Goal: Transaction & Acquisition: Purchase product/service

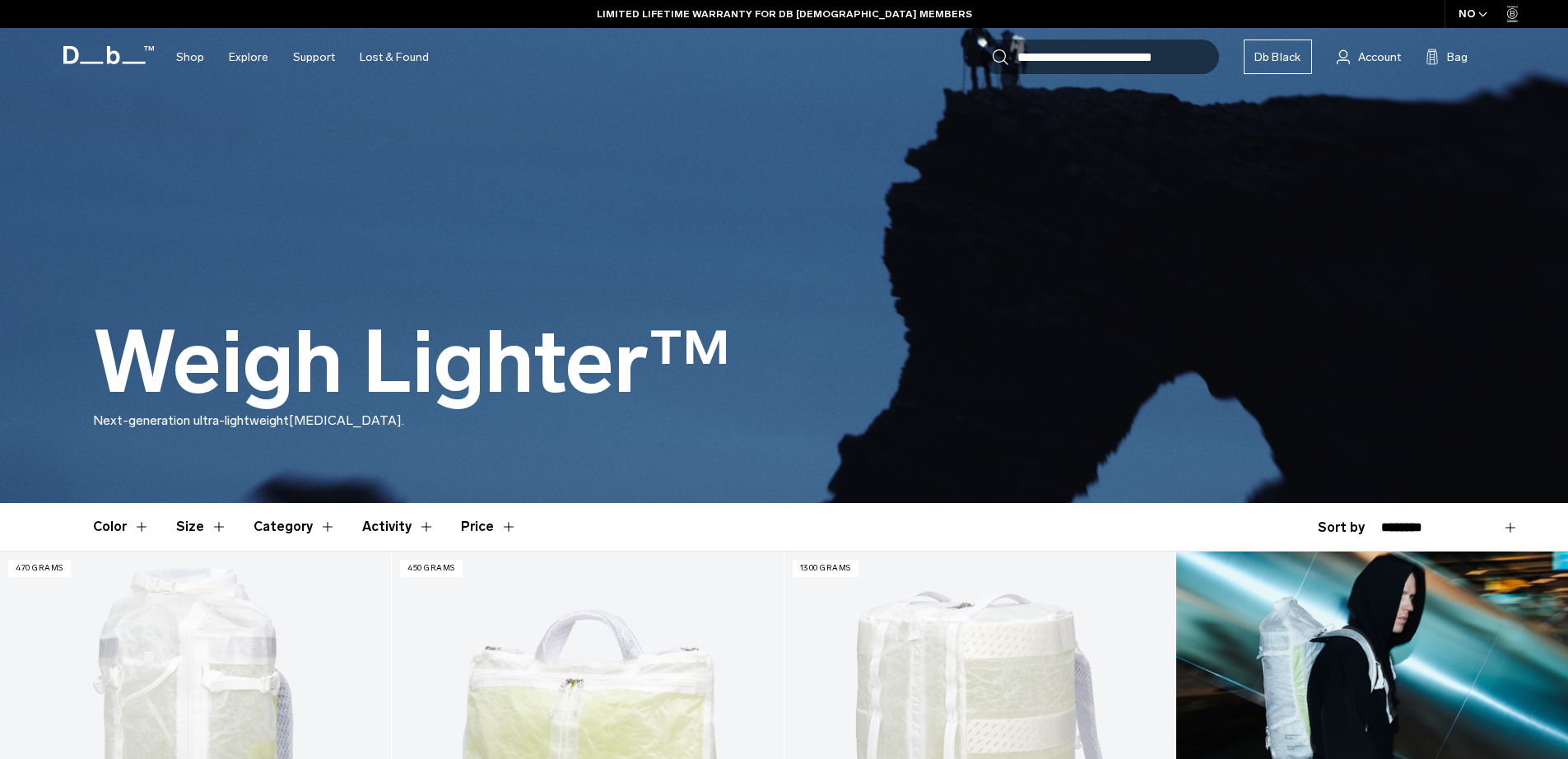
scroll to position [121, 0]
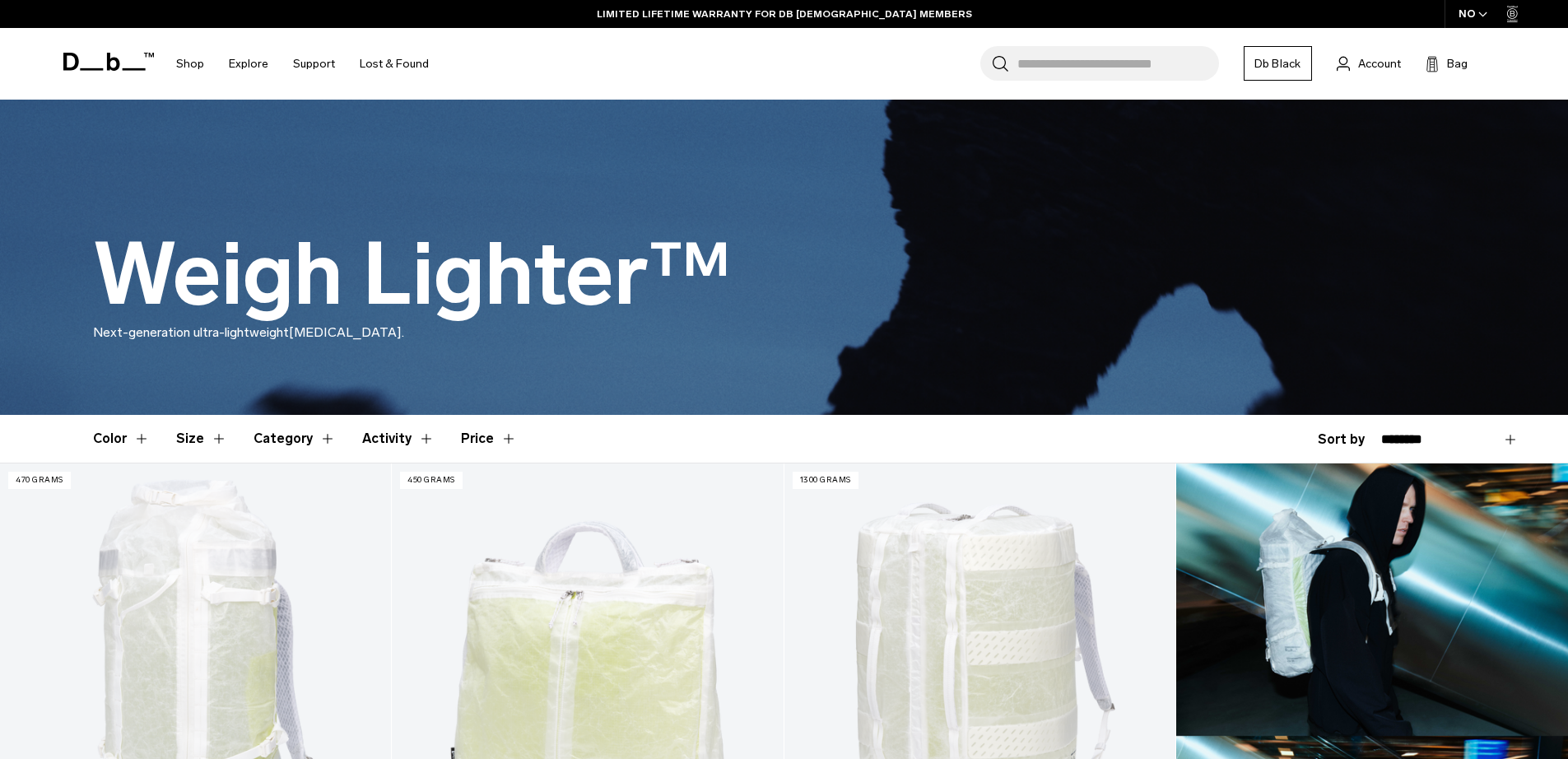
click at [296, 430] on button "Category" at bounding box center [295, 439] width 83 height 48
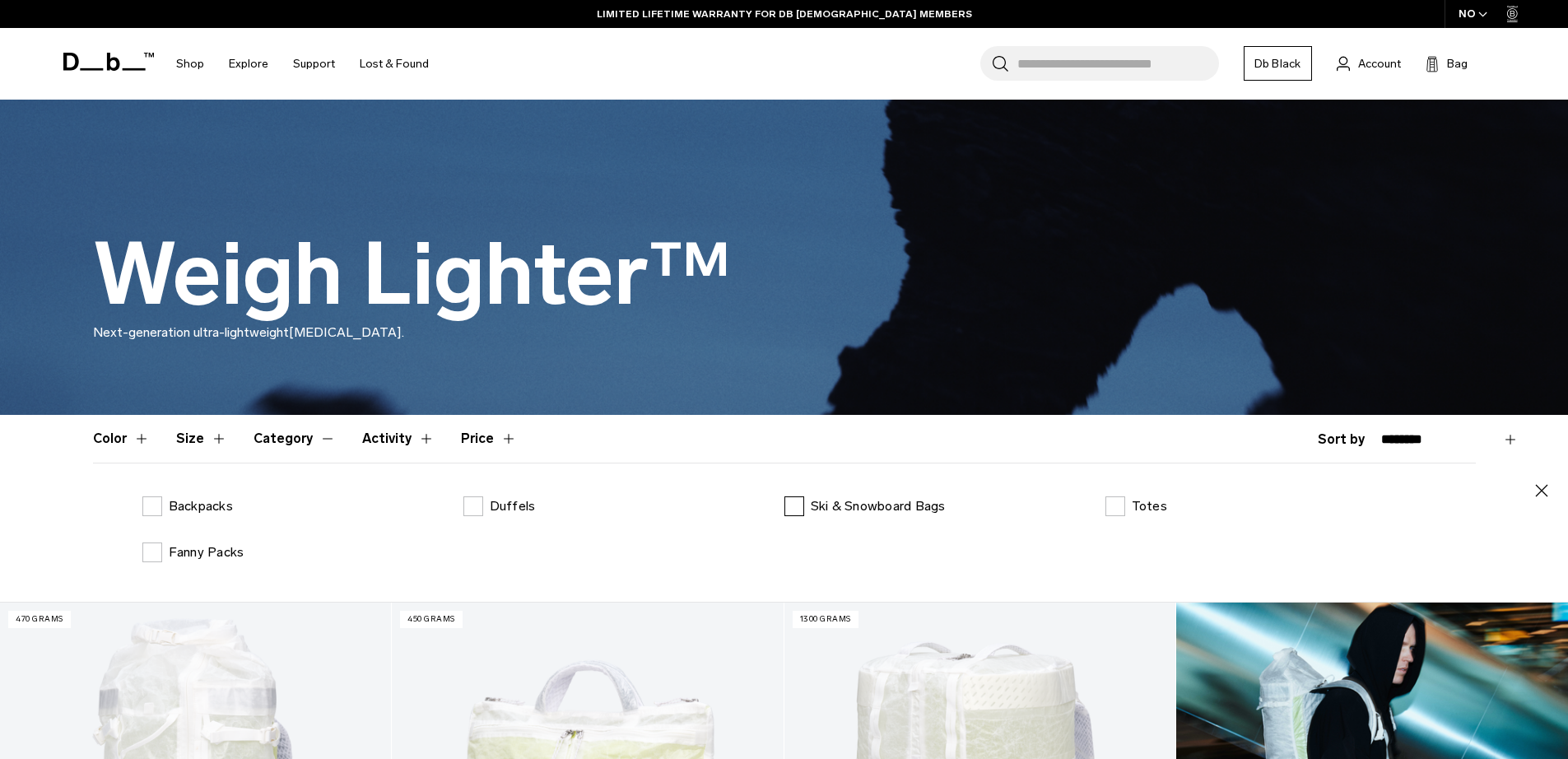
click at [808, 507] on label "Ski & Snowboard Bags" at bounding box center [864, 506] width 161 height 19
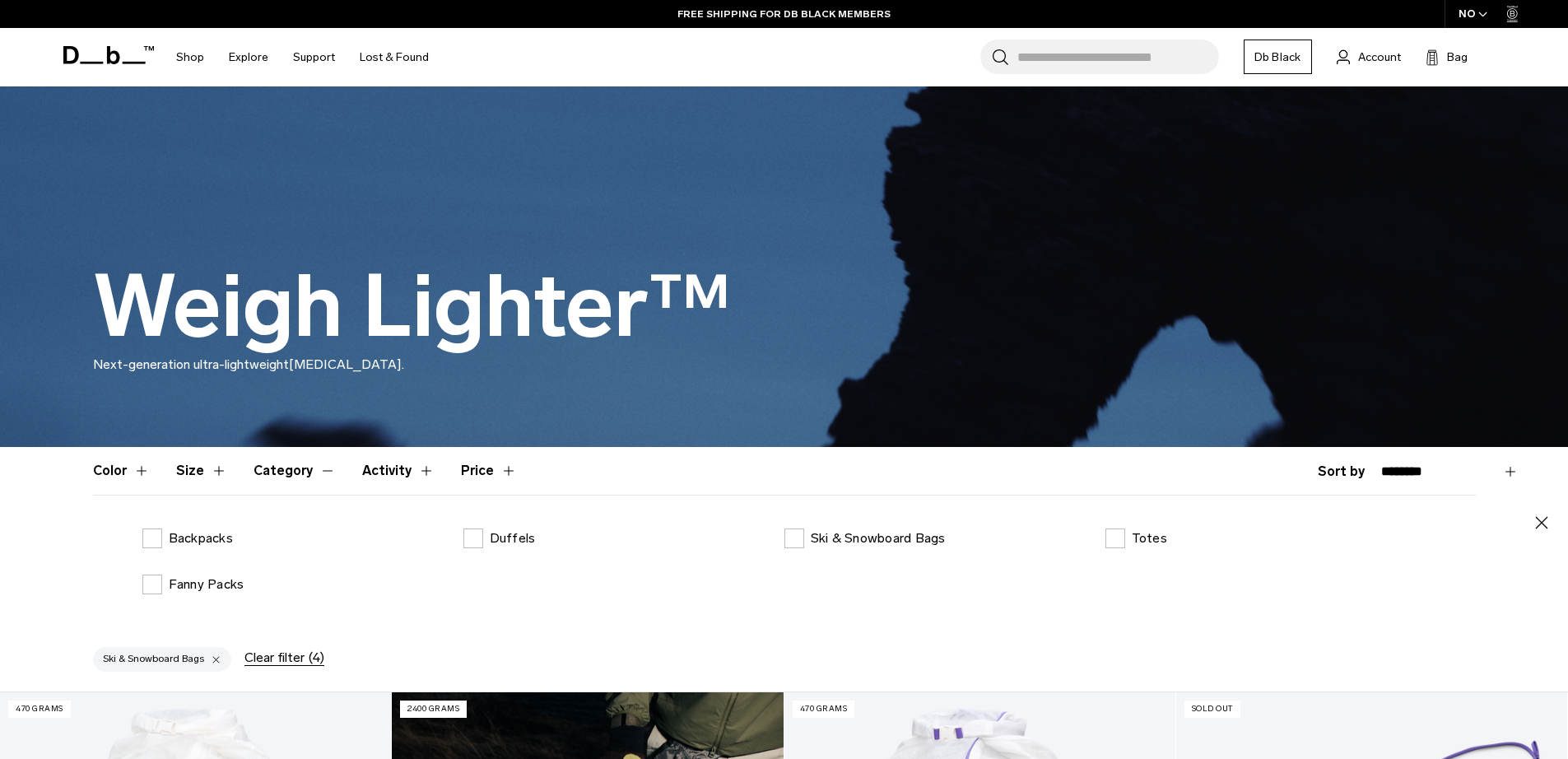
scroll to position [656, 0]
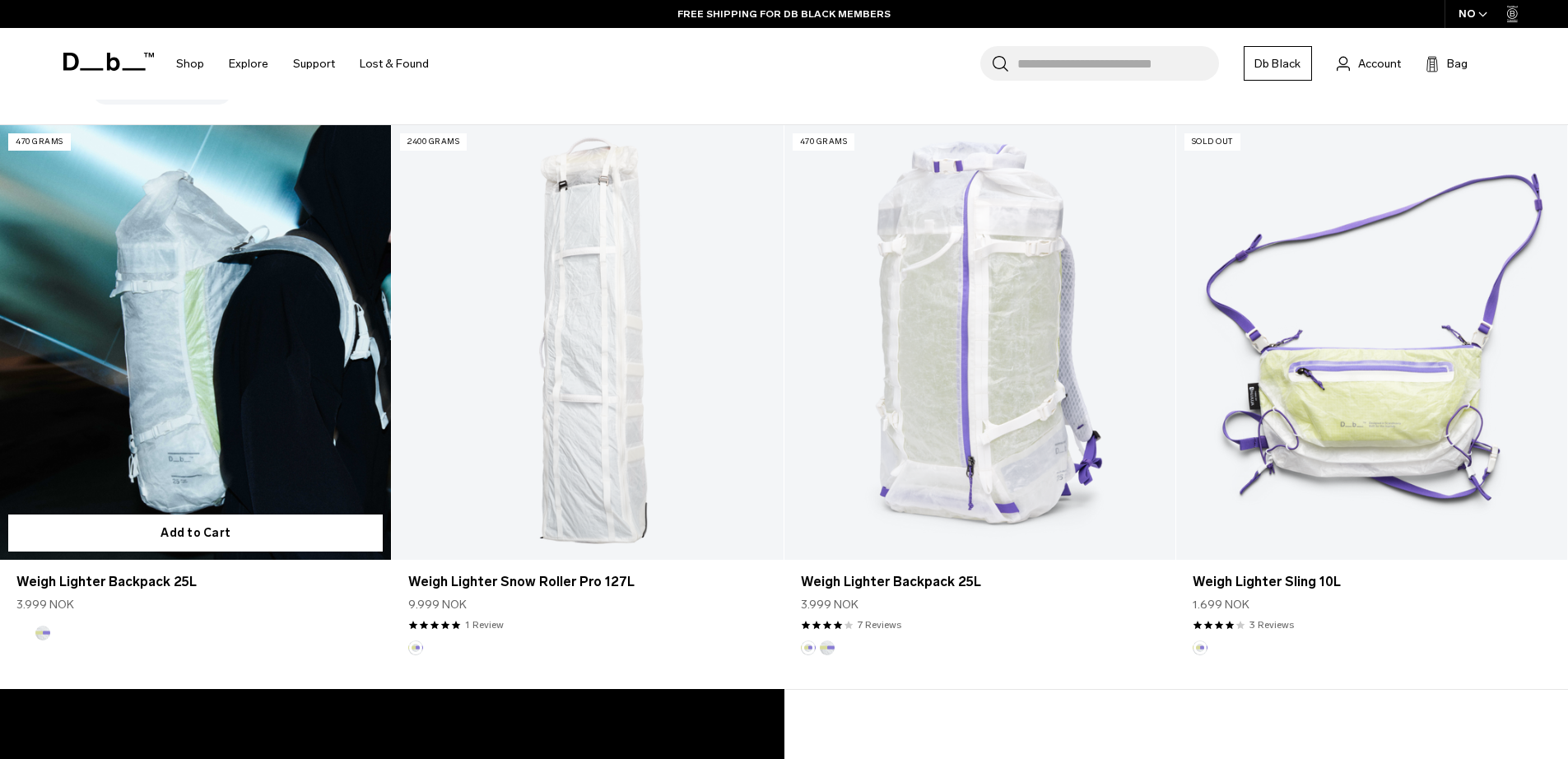
click at [177, 429] on link "Weigh Lighter Backpack 25L" at bounding box center [195, 342] width 391 height 435
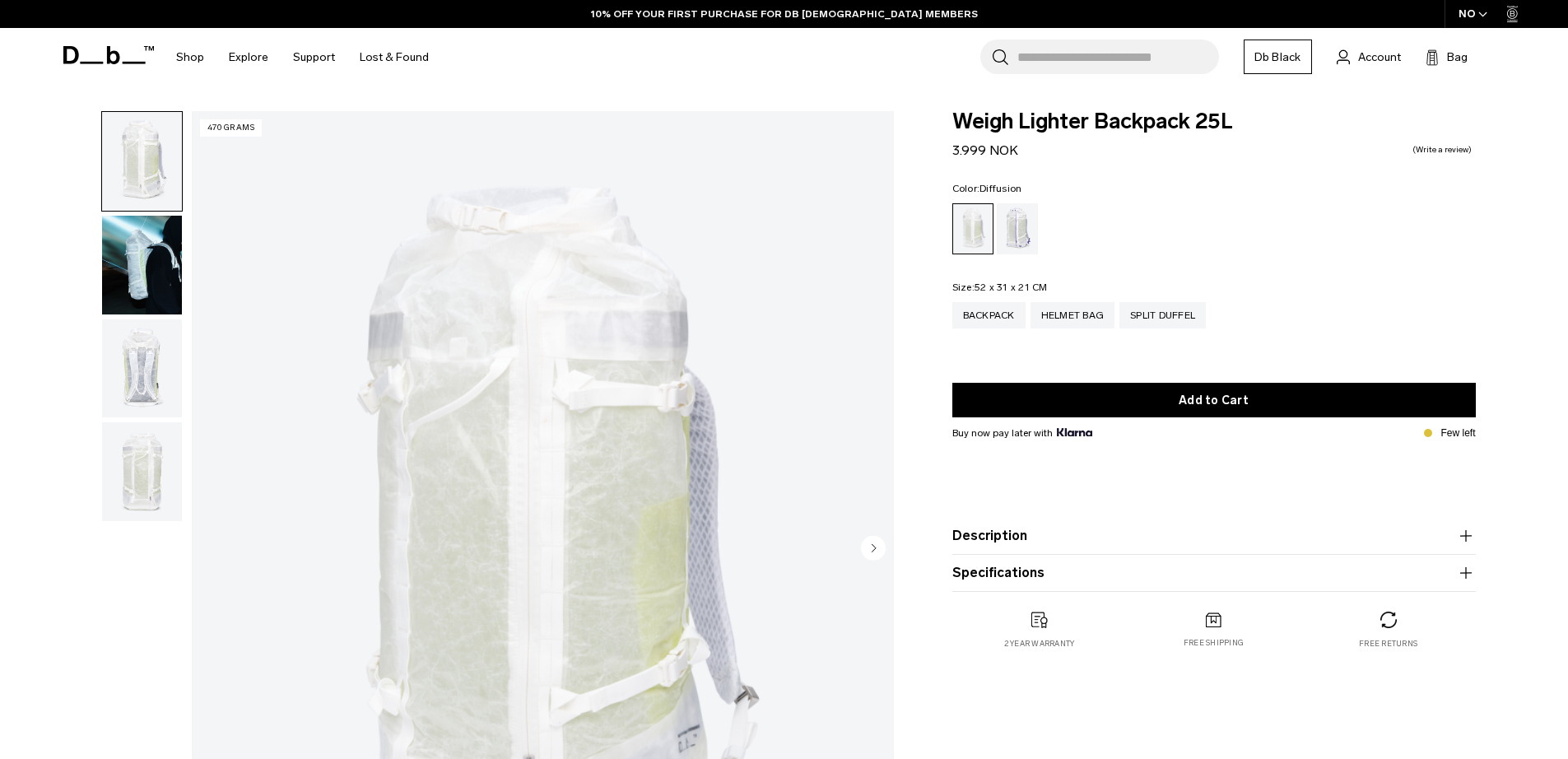
click at [155, 277] on img "button" at bounding box center [142, 265] width 80 height 98
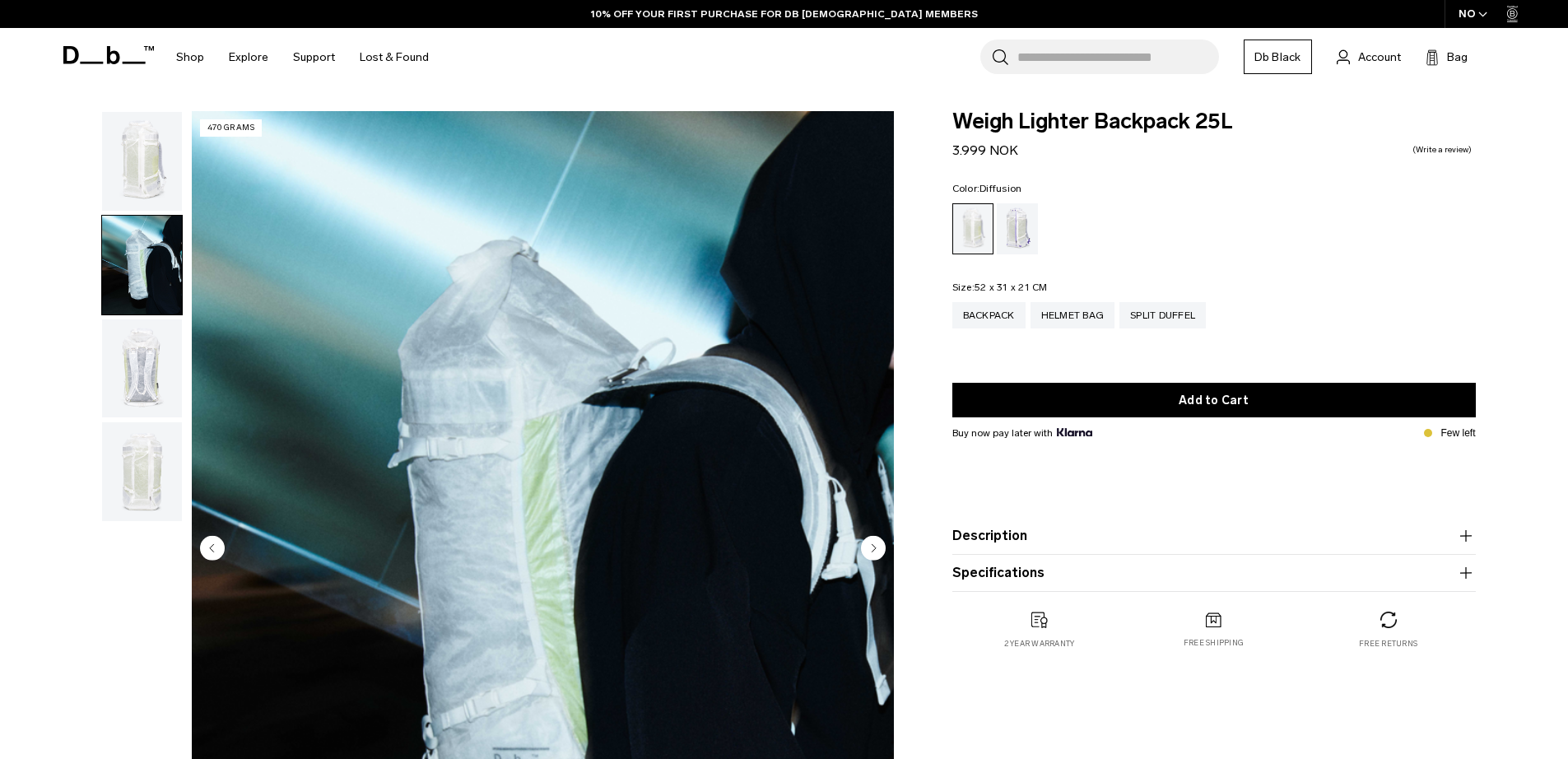
scroll to position [29, 0]
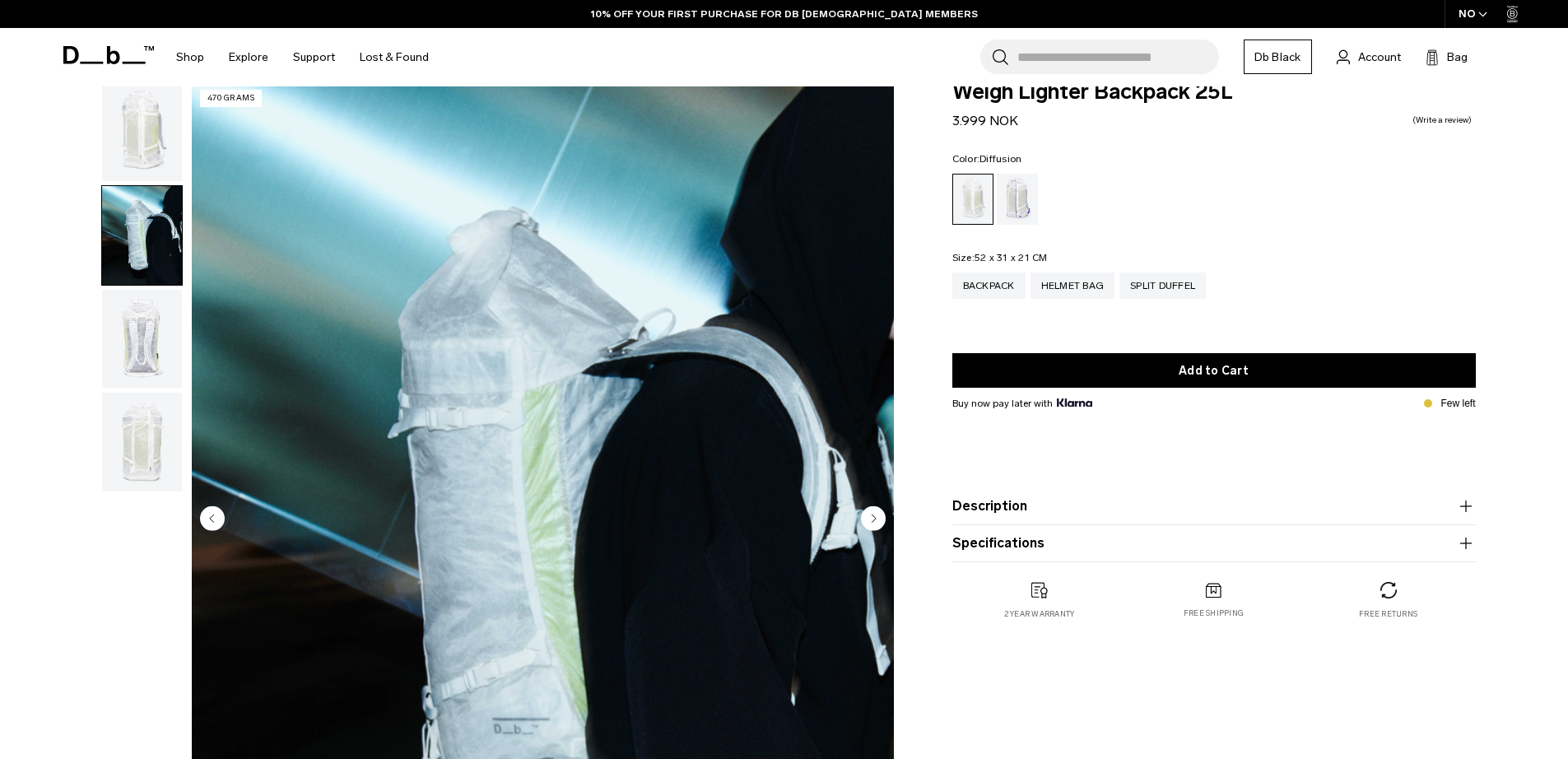
click at [126, 334] on img "button" at bounding box center [142, 339] width 80 height 98
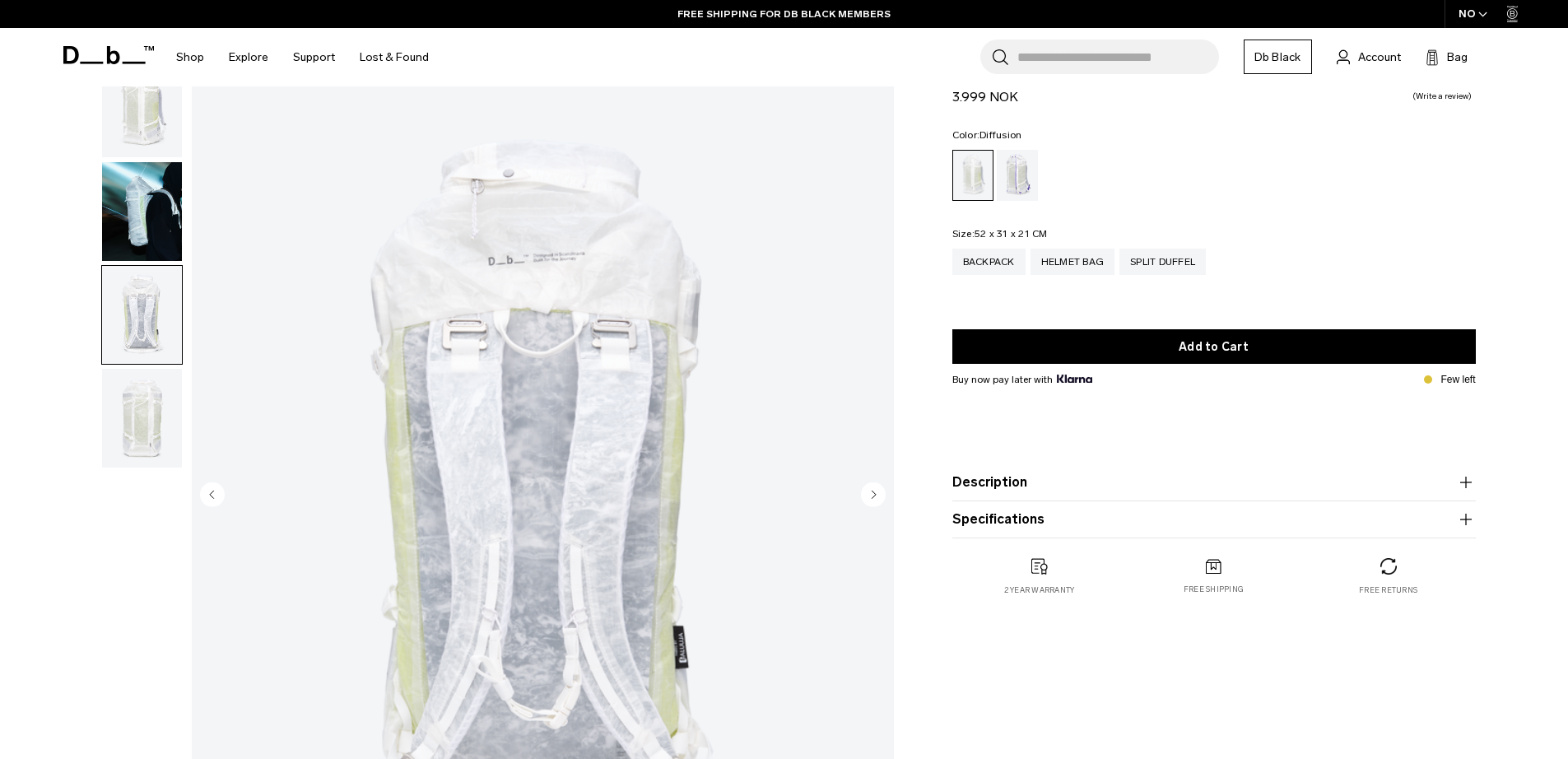
scroll to position [116, 0]
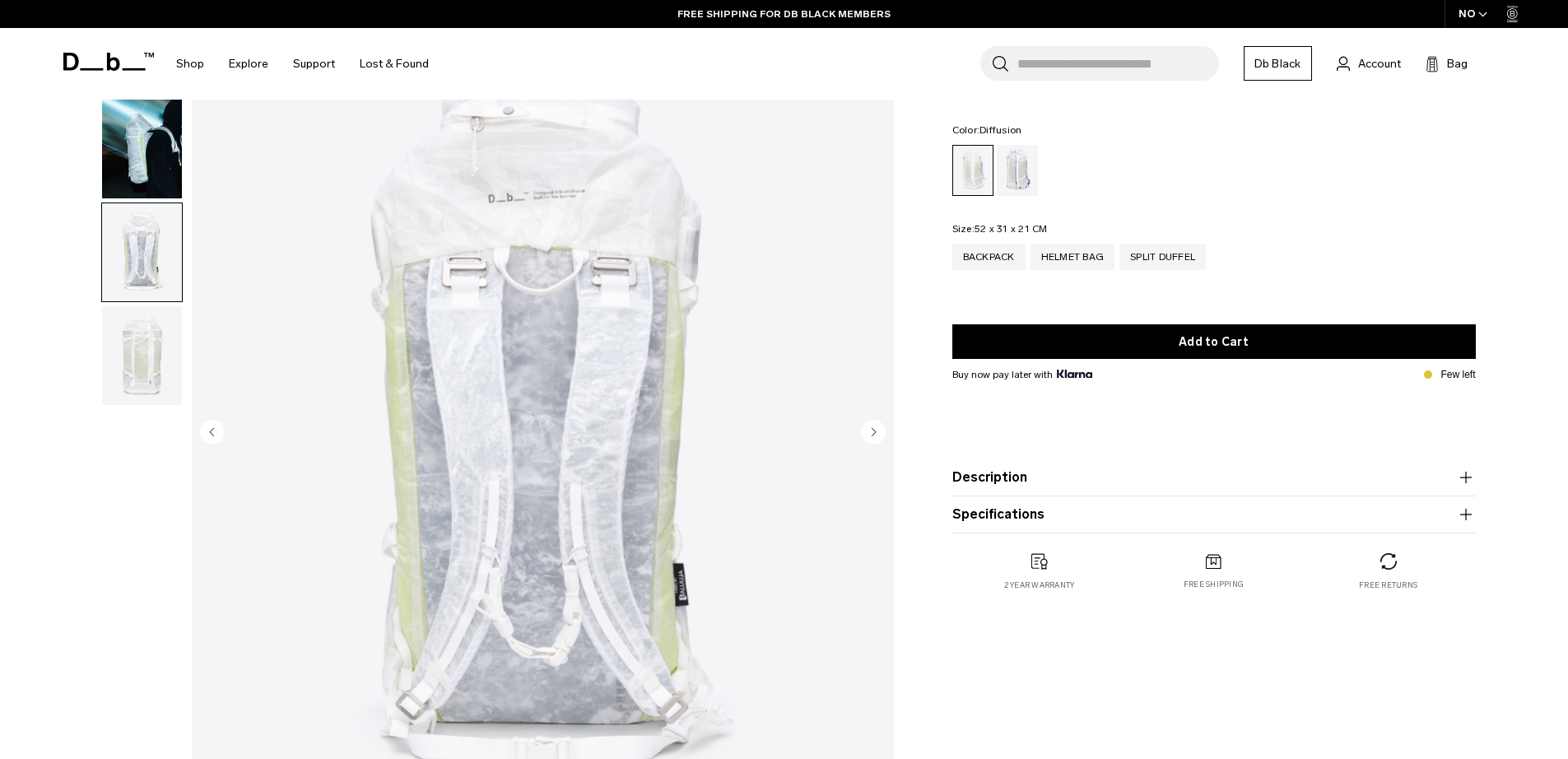
click at [124, 384] on img "button" at bounding box center [142, 355] width 80 height 98
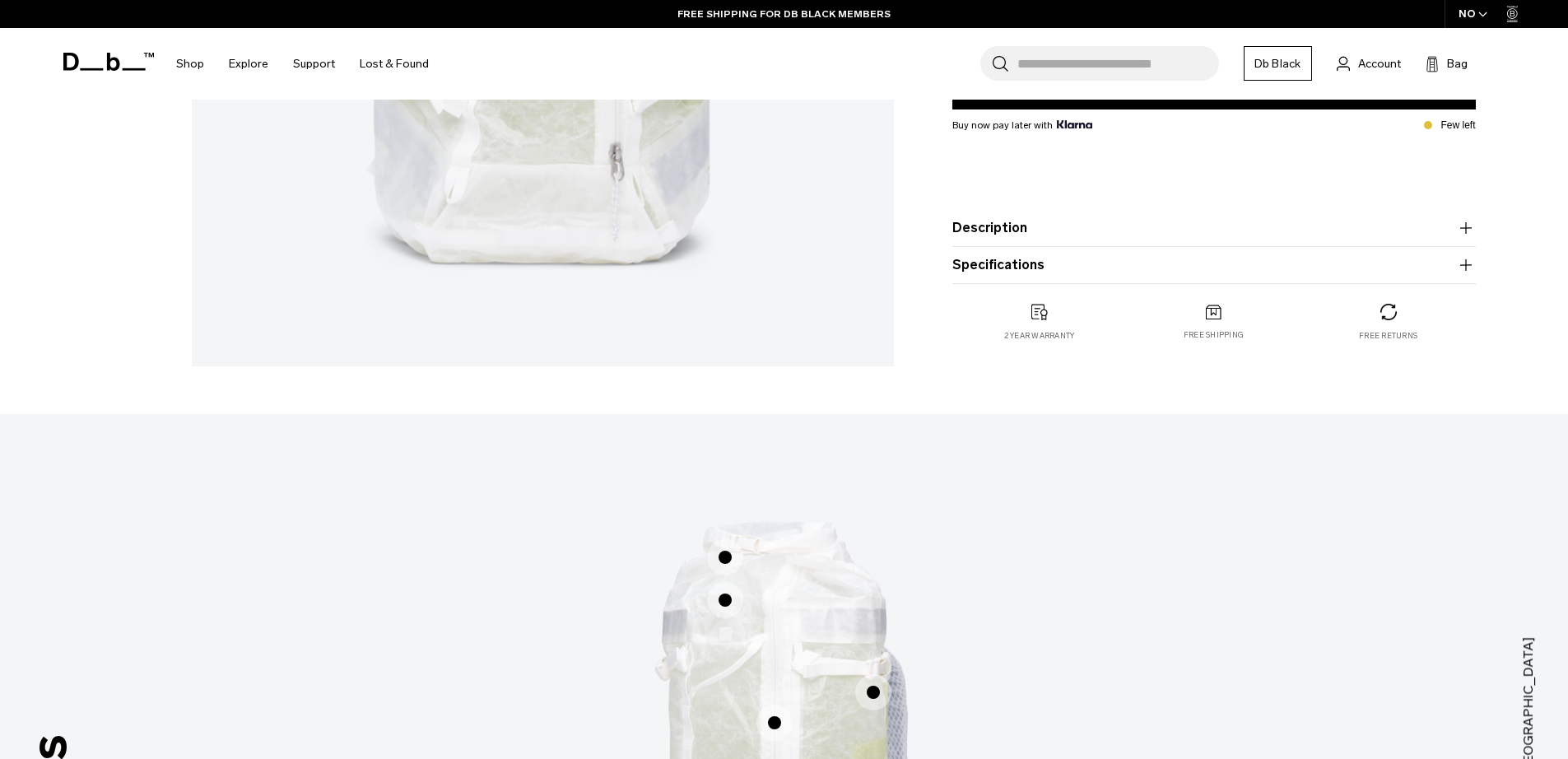
scroll to position [959, 0]
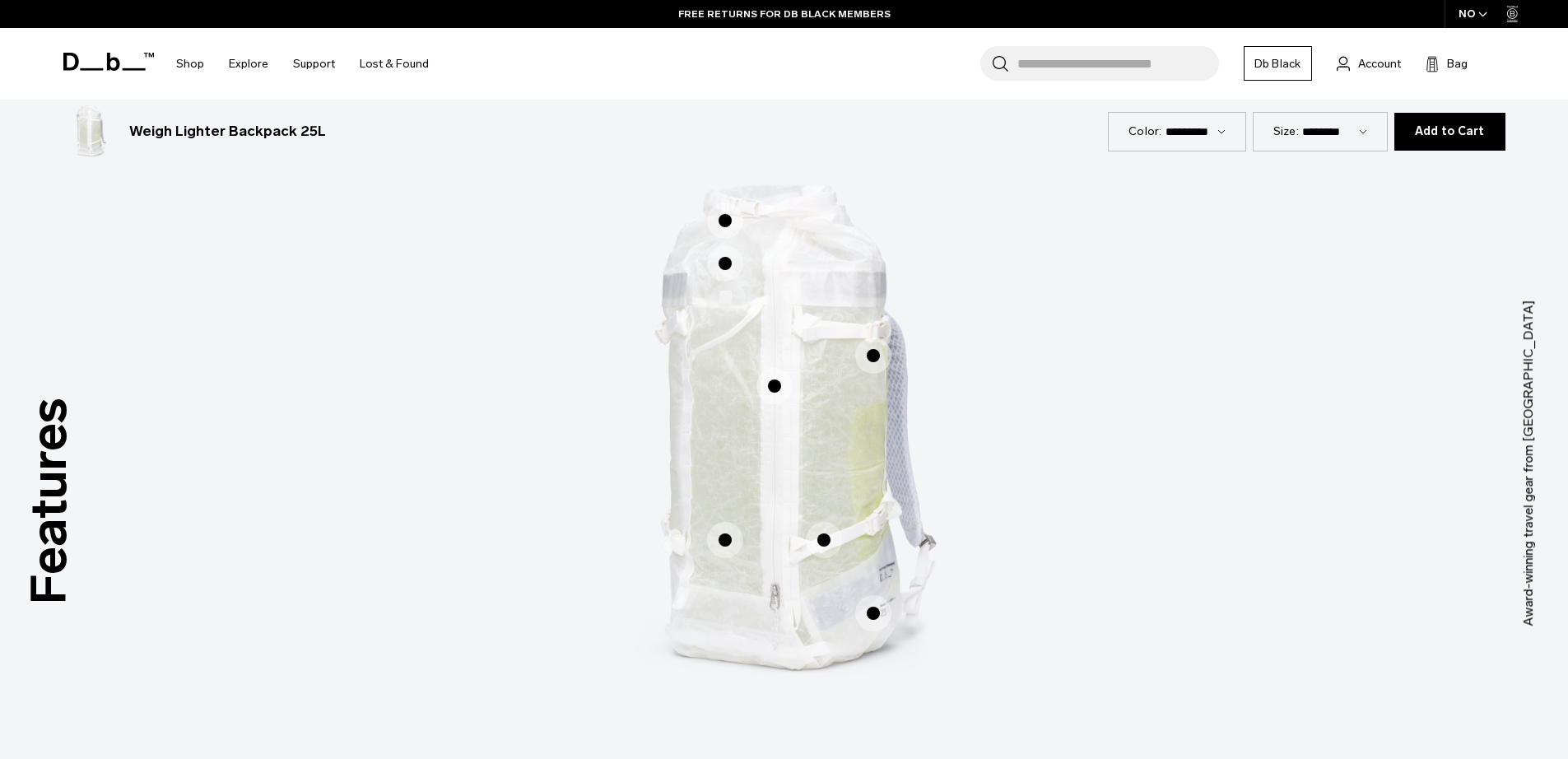
click at [728, 543] on span "1 / 3" at bounding box center [725, 540] width 36 height 36
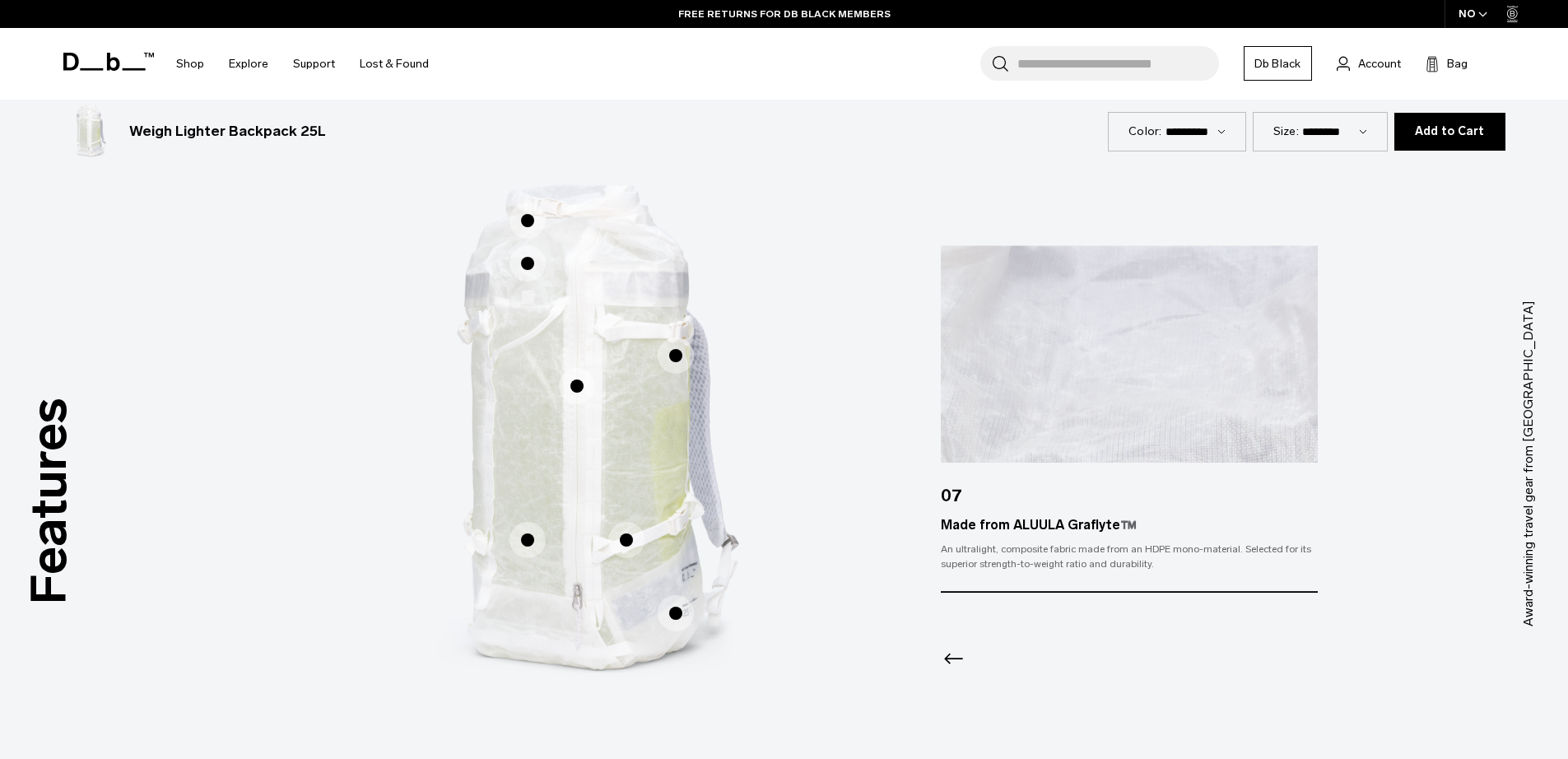
click at [528, 224] on span "1 / 3" at bounding box center [527, 220] width 36 height 36
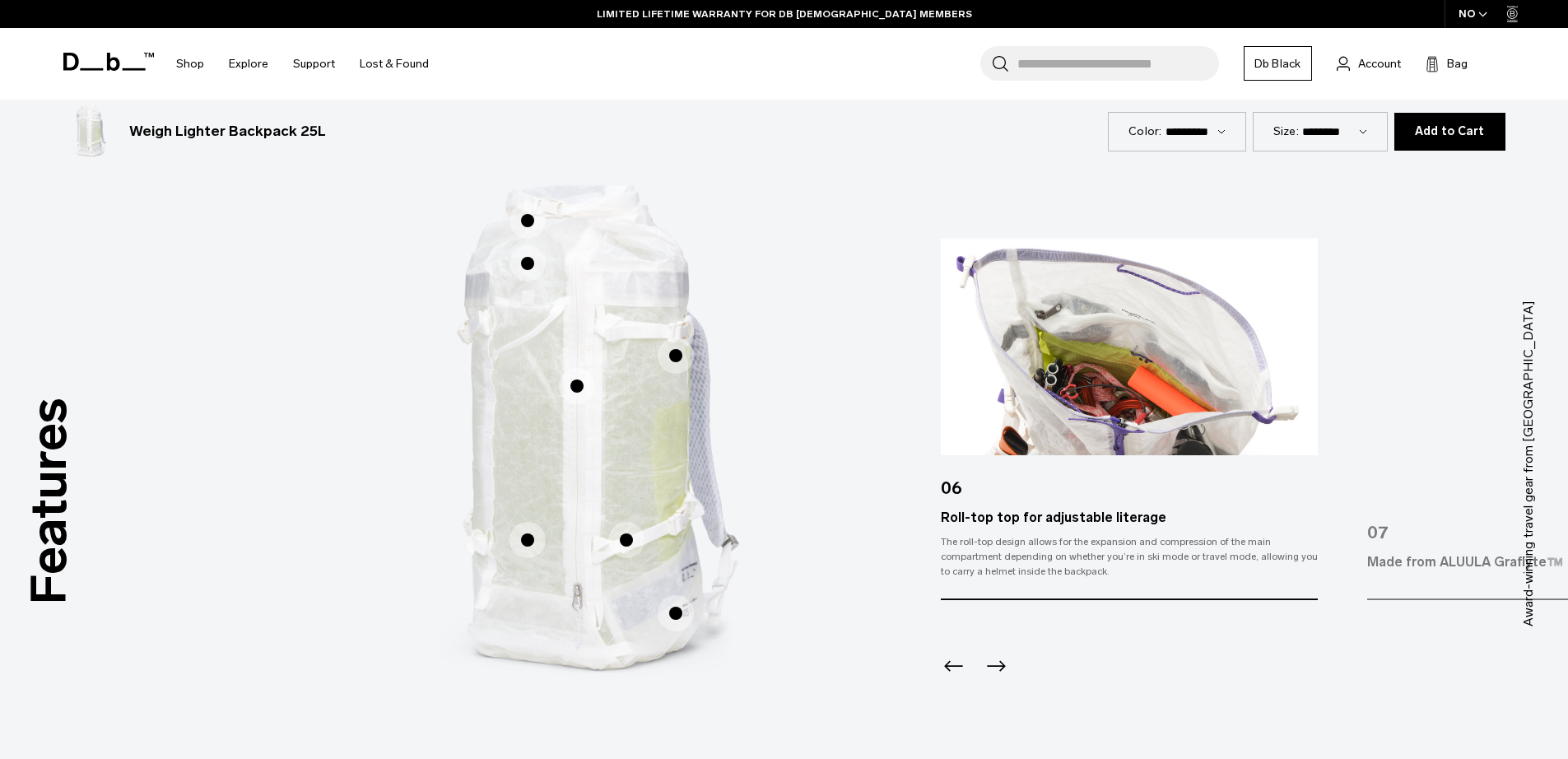
click at [990, 661] on icon "Next slide" at bounding box center [996, 666] width 27 height 27
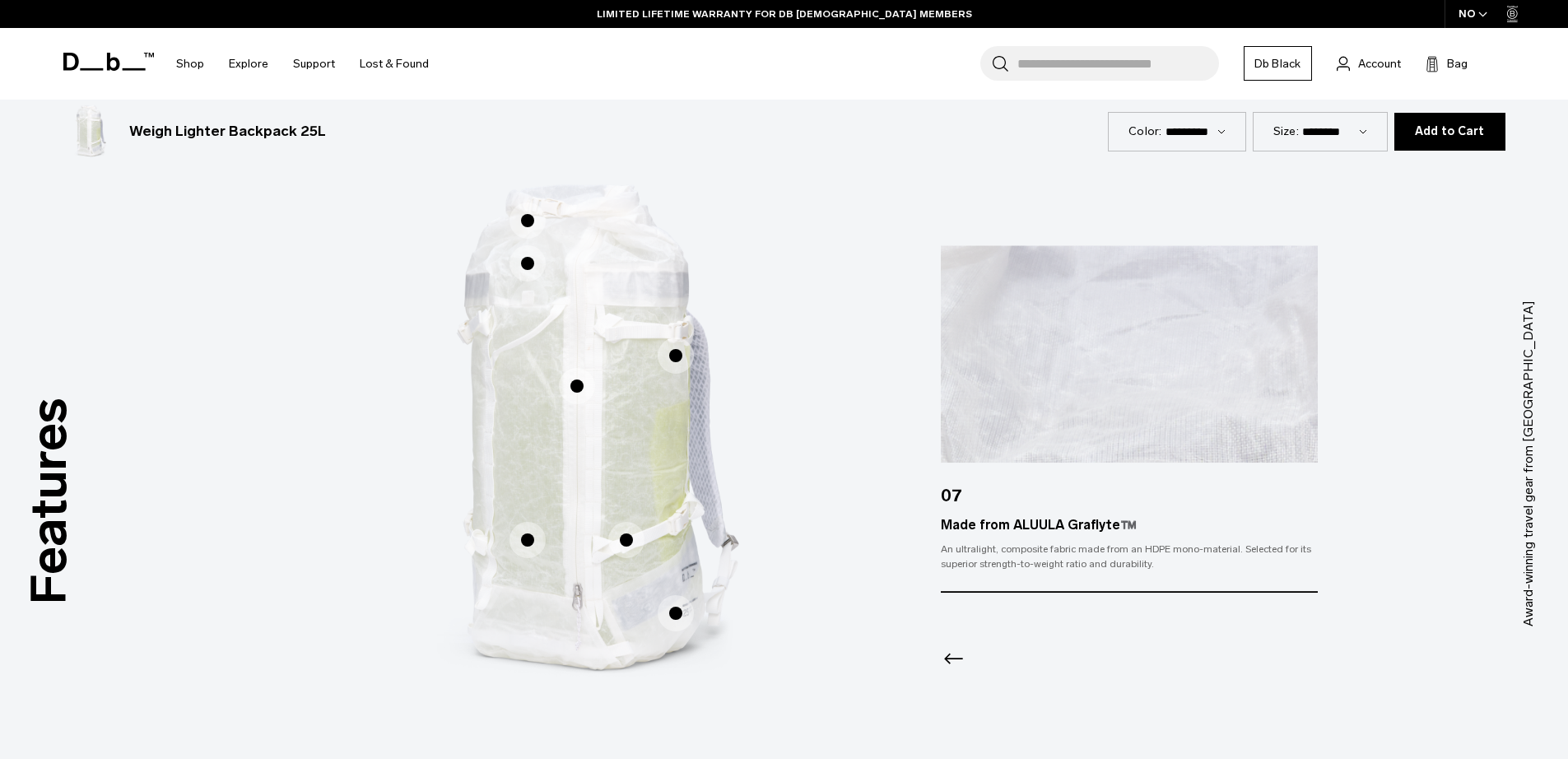
click at [945, 652] on icon "Previous slide" at bounding box center [954, 659] width 27 height 27
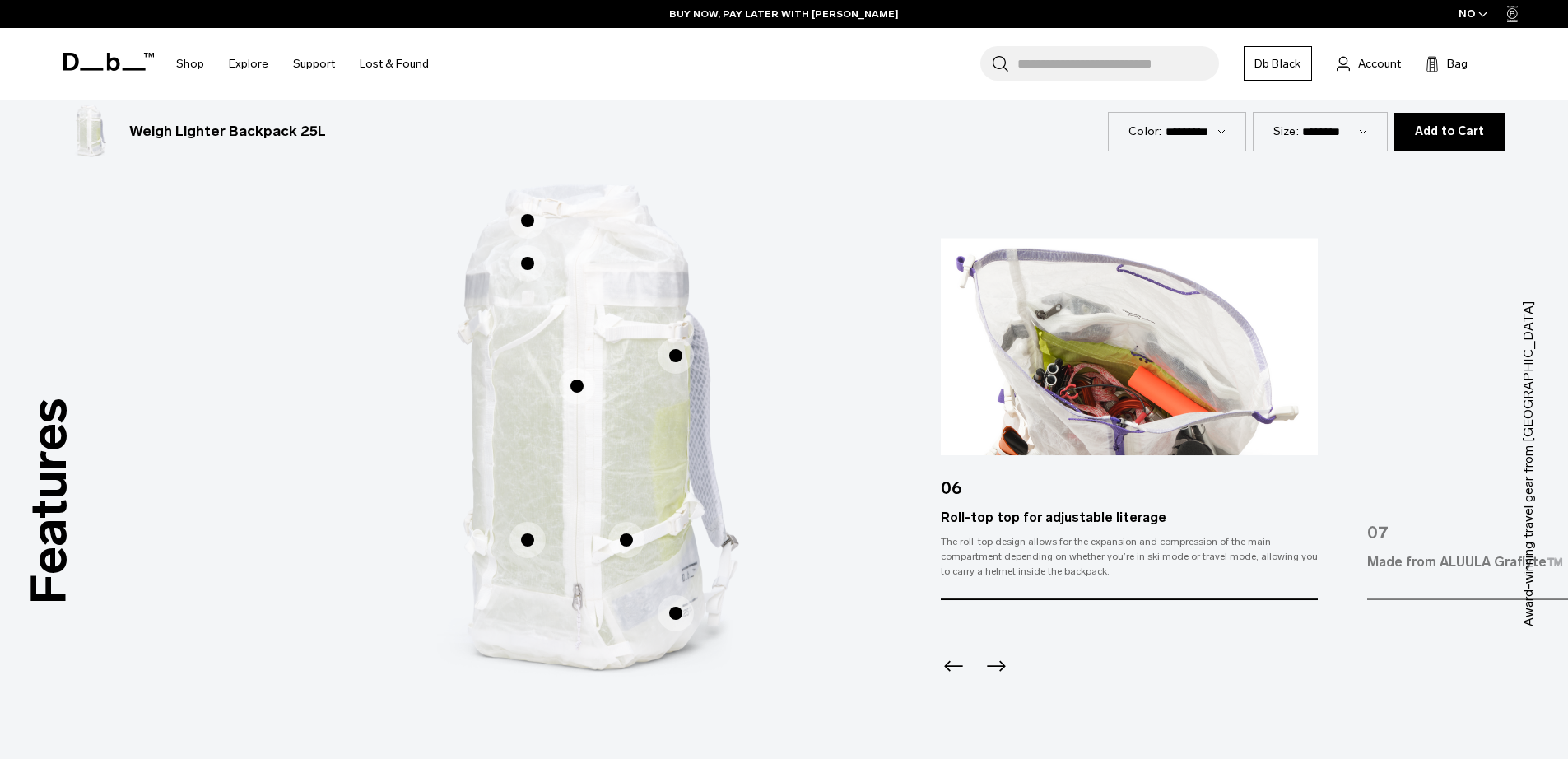
click at [945, 653] on icon "Previous slide" at bounding box center [954, 666] width 27 height 27
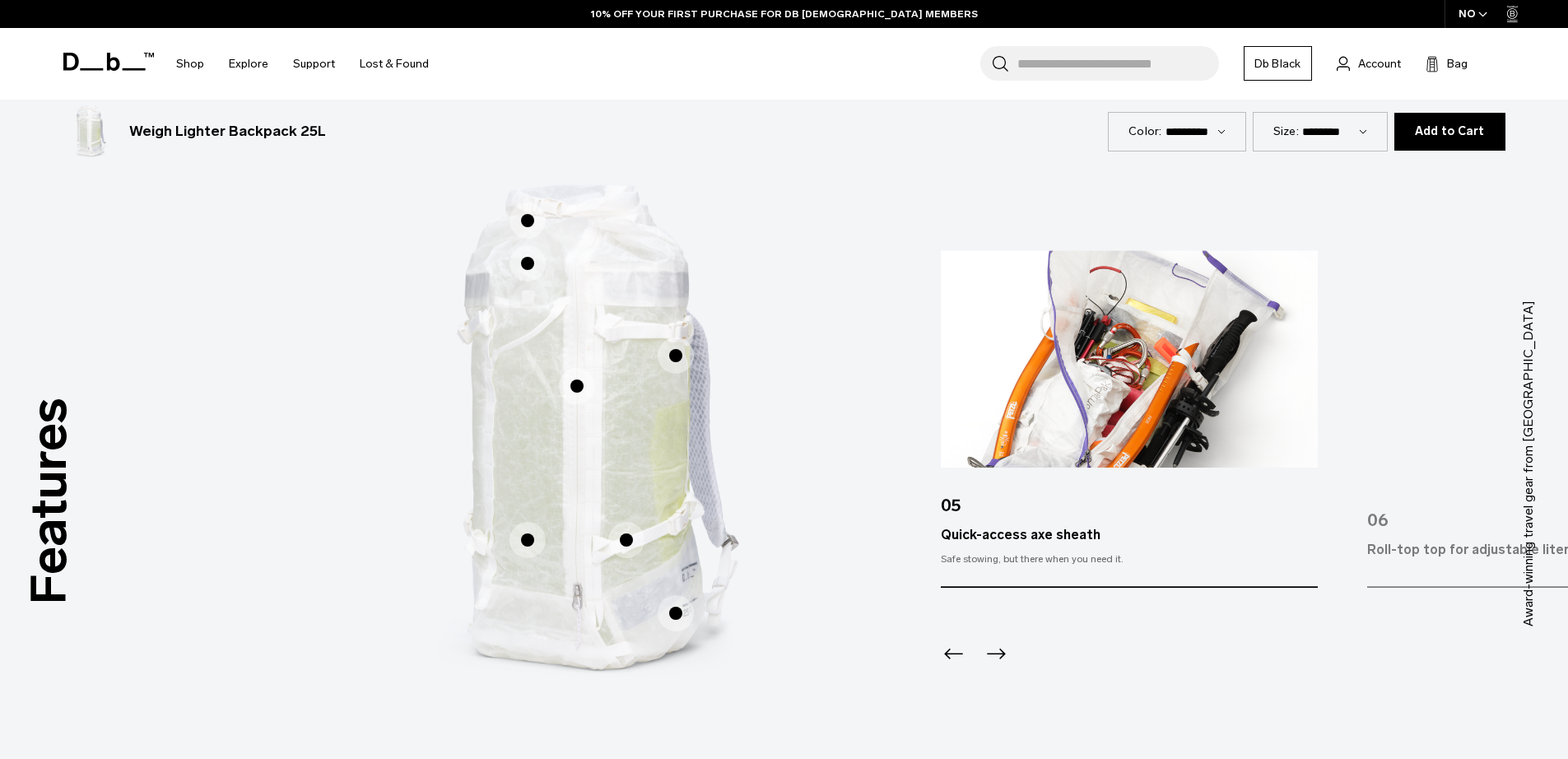
click at [945, 652] on icon "Previous slide" at bounding box center [954, 654] width 27 height 27
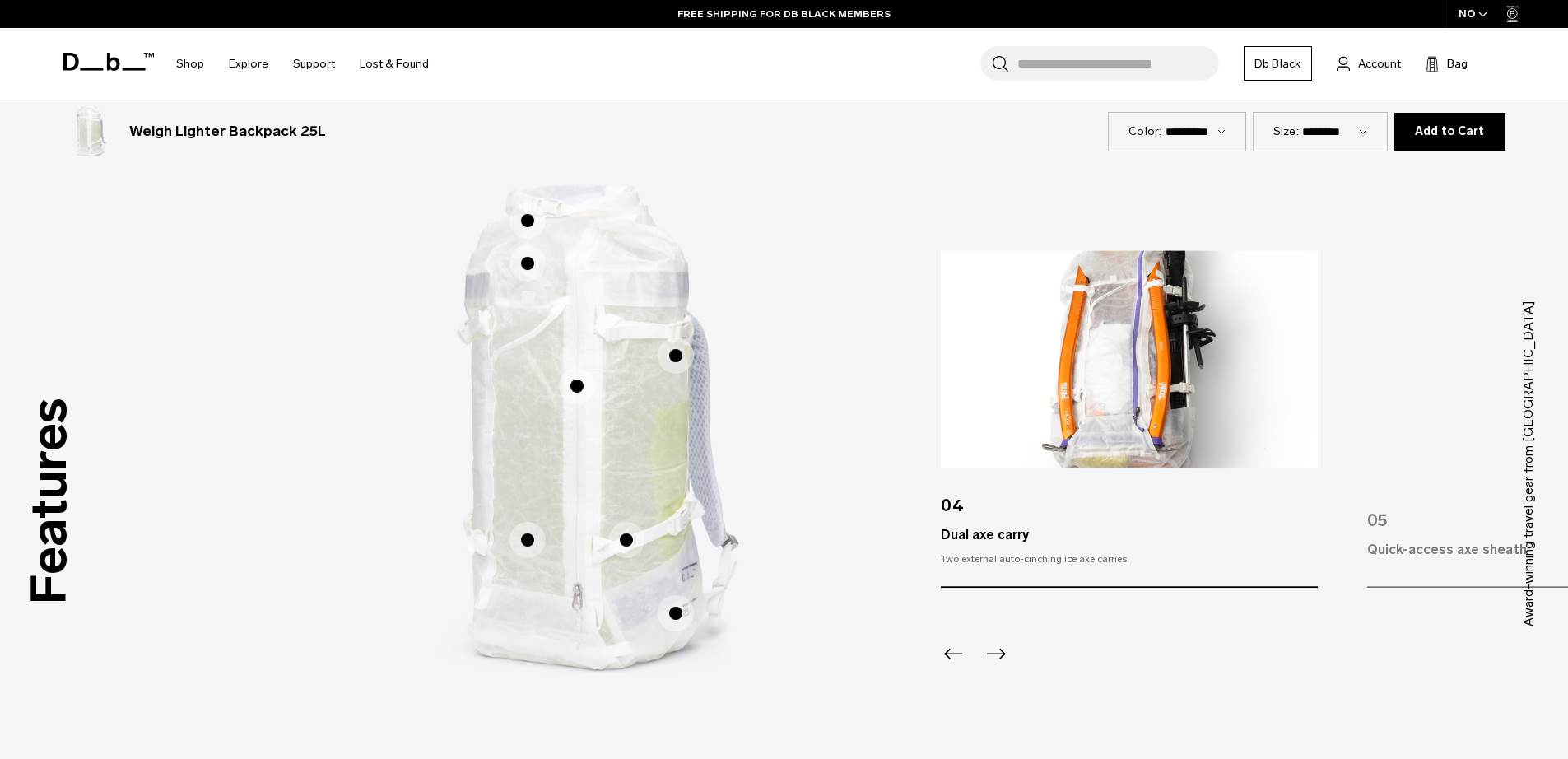
click at [945, 652] on icon "Previous slide" at bounding box center [954, 654] width 27 height 27
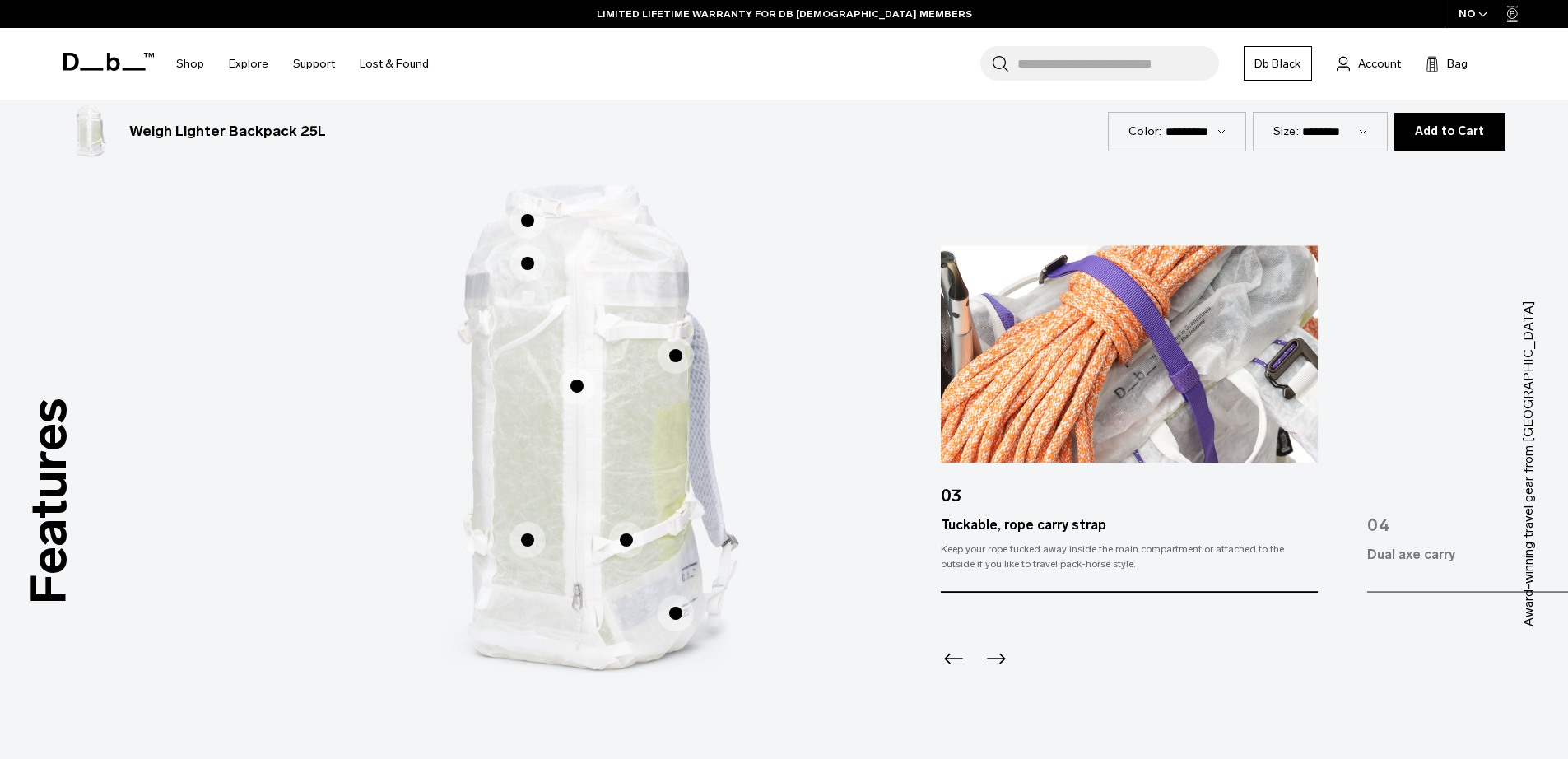
click at [944, 653] on icon "Previous slide" at bounding box center [954, 659] width 27 height 27
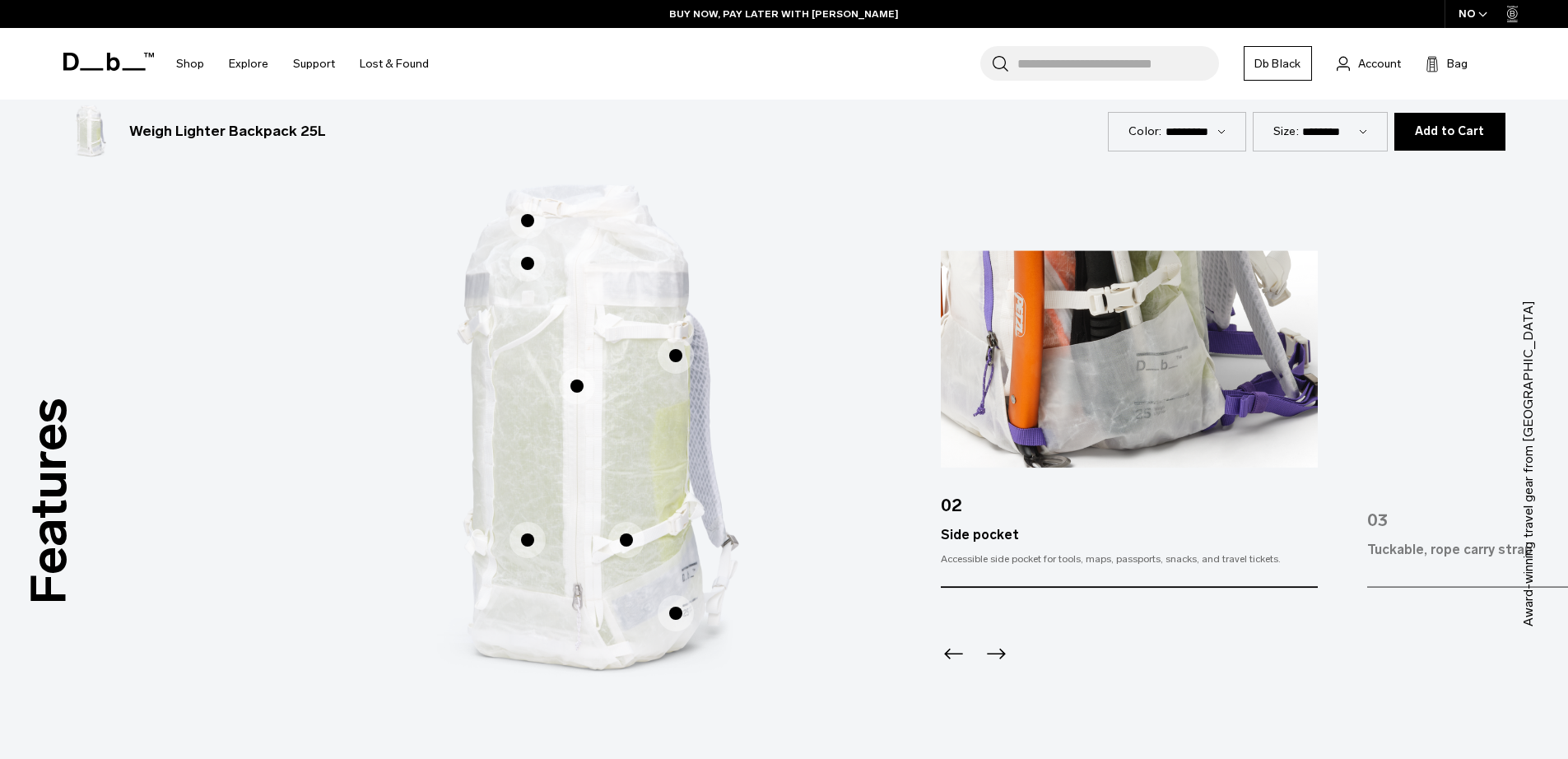
click at [944, 653] on icon "Previous slide" at bounding box center [954, 654] width 27 height 27
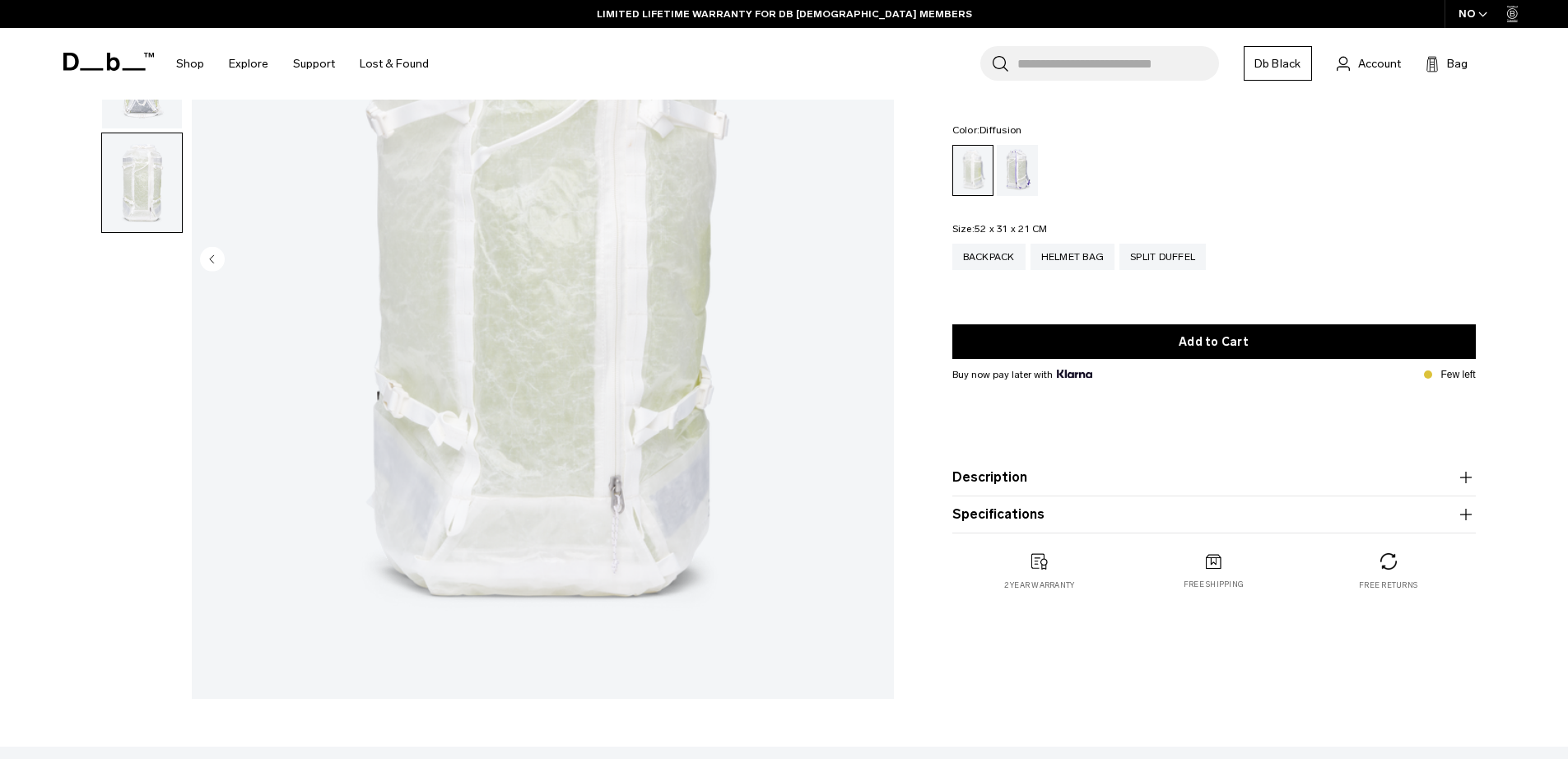
scroll to position [0, 0]
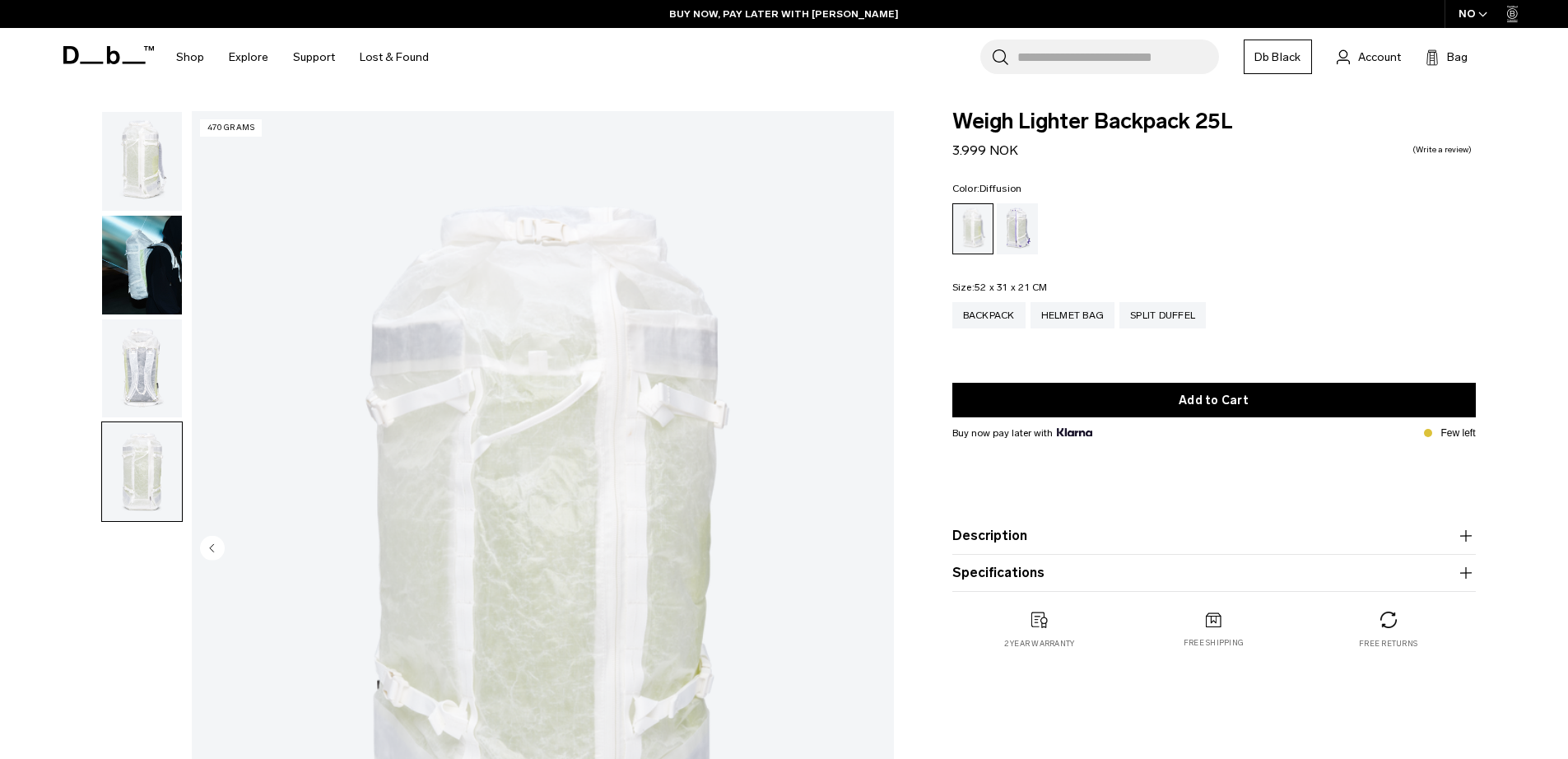
click at [166, 265] on img "button" at bounding box center [142, 265] width 80 height 98
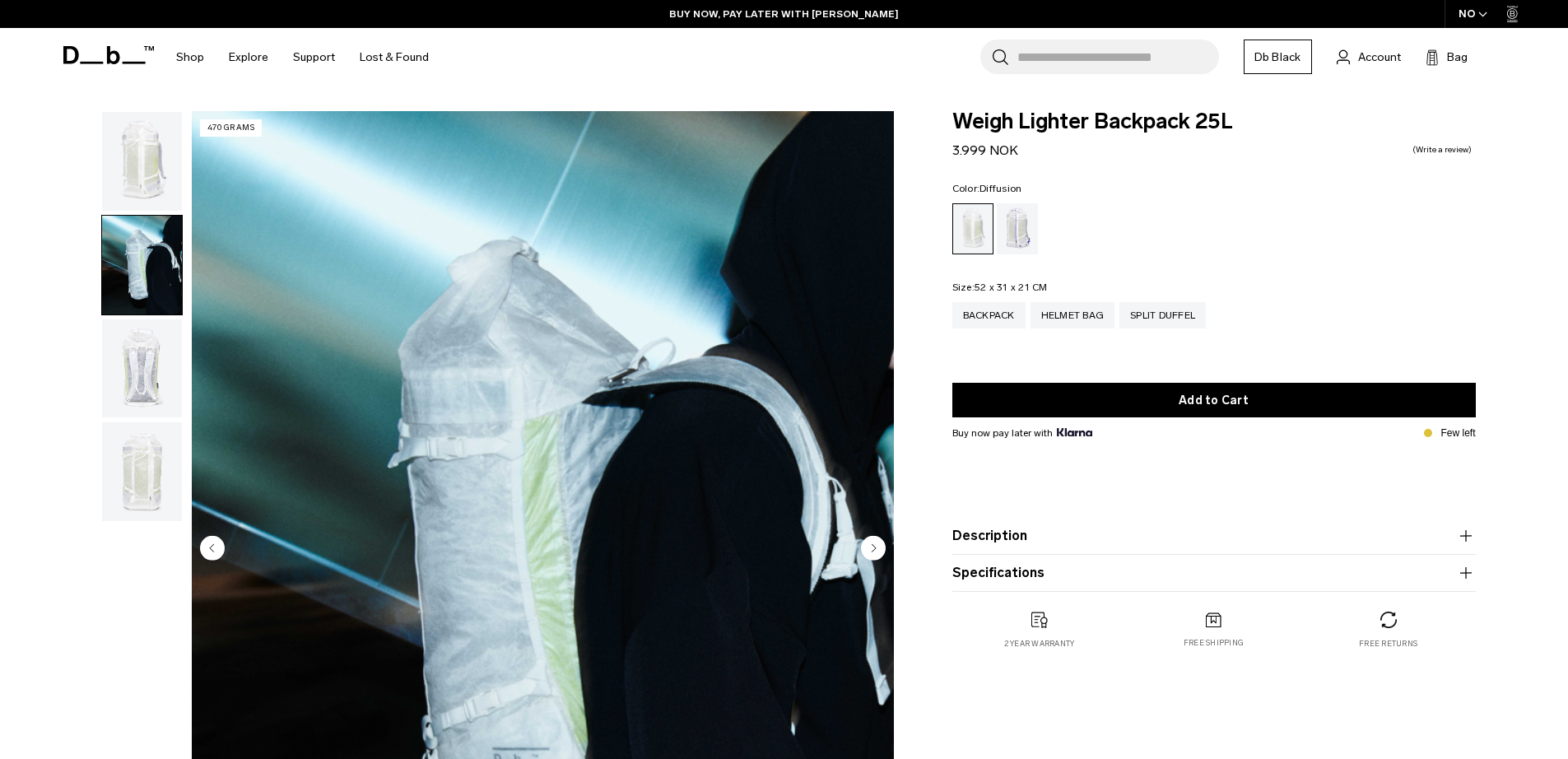
click at [137, 348] on img "button" at bounding box center [142, 368] width 80 height 98
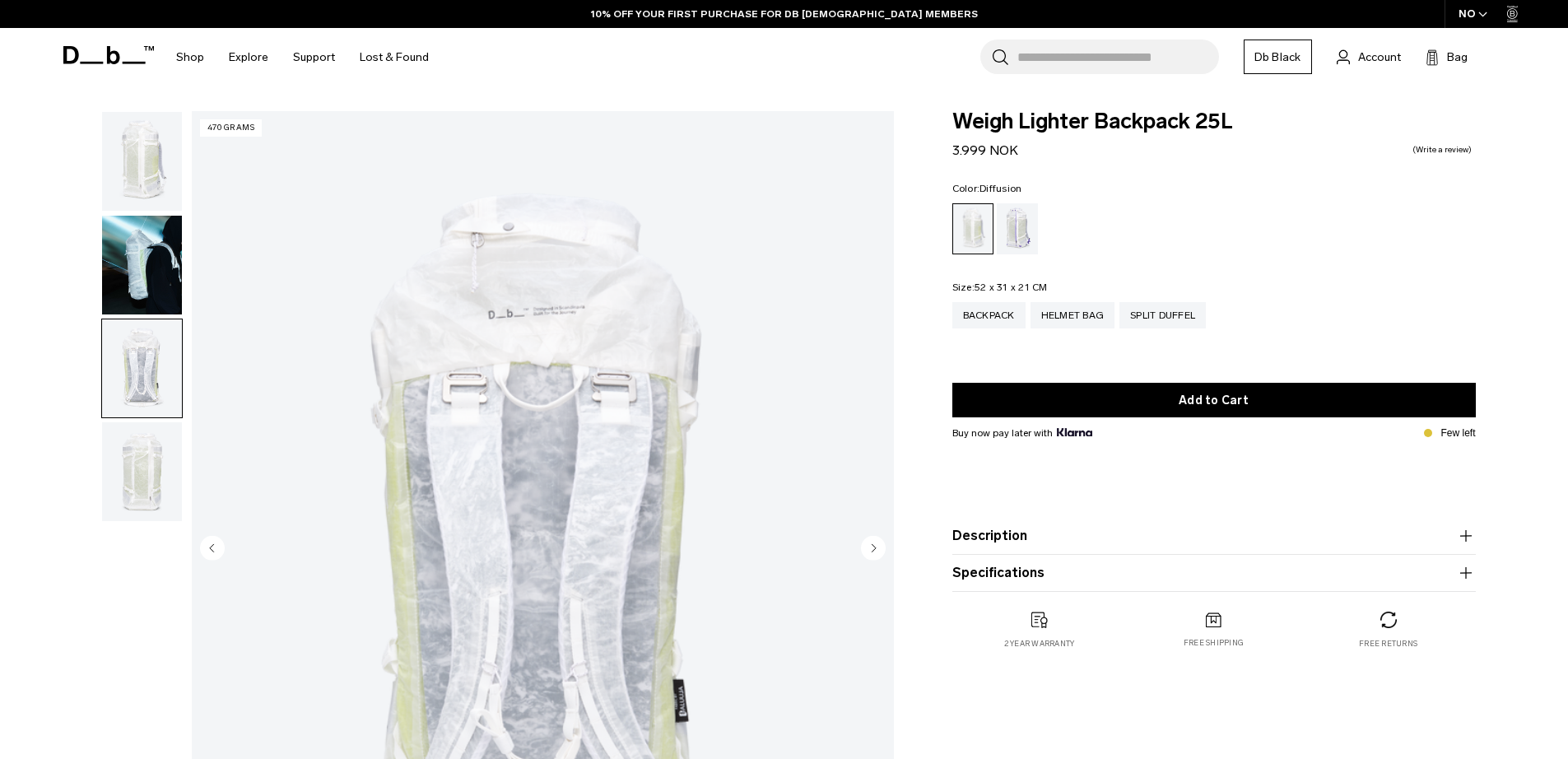
click at [145, 182] on img "button" at bounding box center [142, 161] width 80 height 98
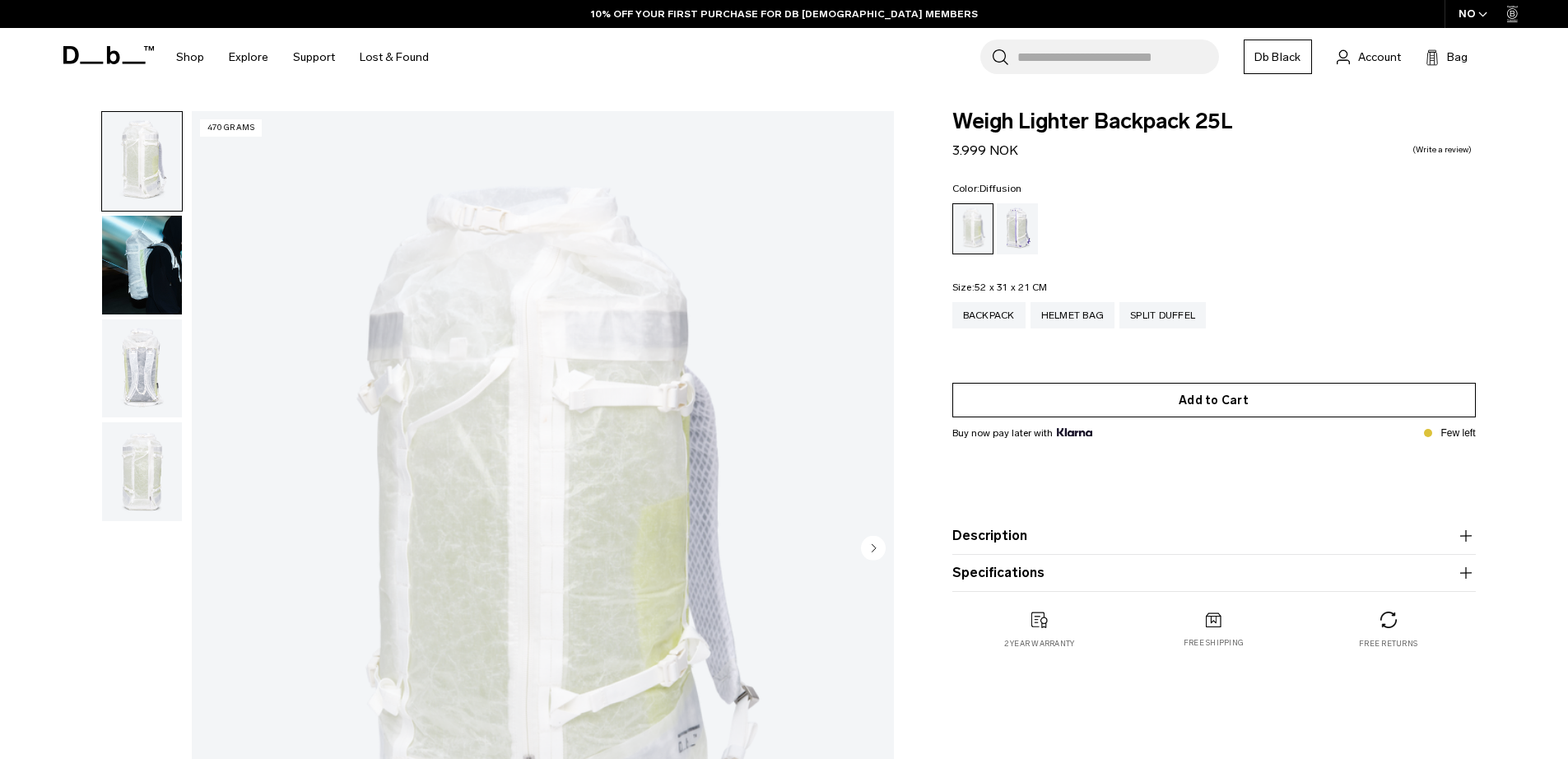
click at [1128, 389] on button "Add to Cart" at bounding box center [1214, 400] width 523 height 35
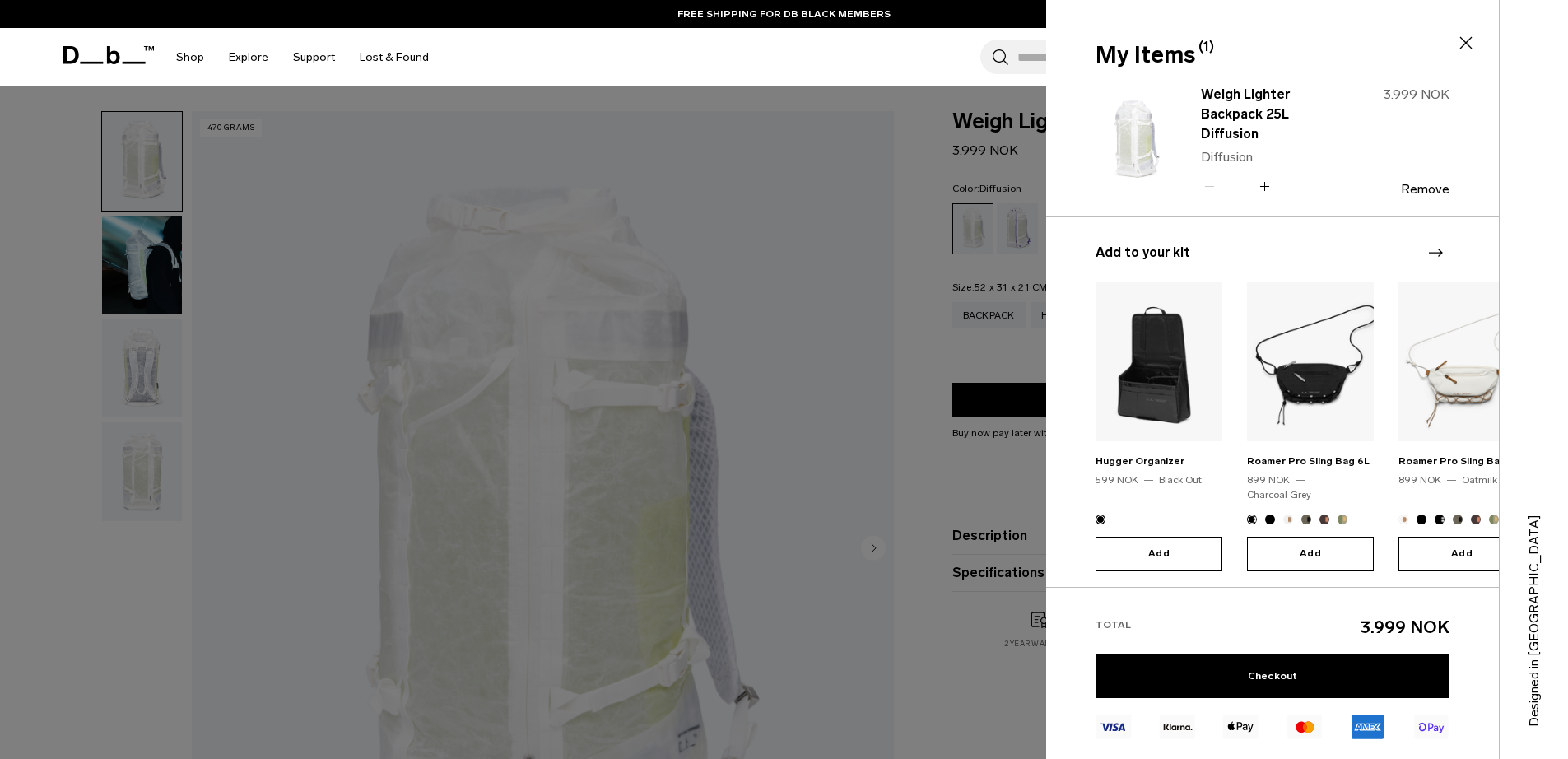
click at [931, 359] on div at bounding box center [784, 379] width 1568 height 759
